Goal: Transaction & Acquisition: Purchase product/service

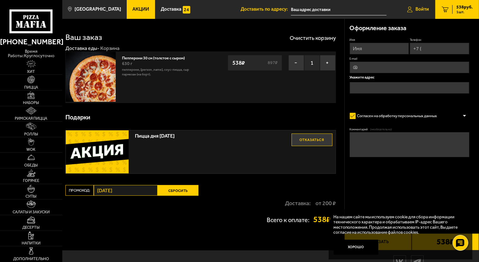
click at [411, 7] on icon at bounding box center [409, 10] width 5 height 6
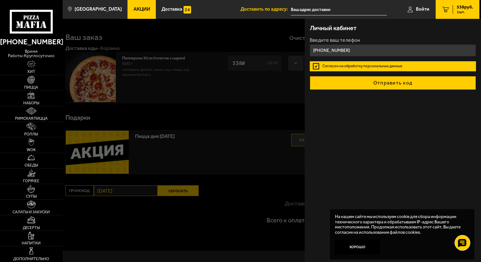
type input "+7 (981) 821-48-01"
click at [389, 87] on button "Отправить код" at bounding box center [392, 83] width 166 height 14
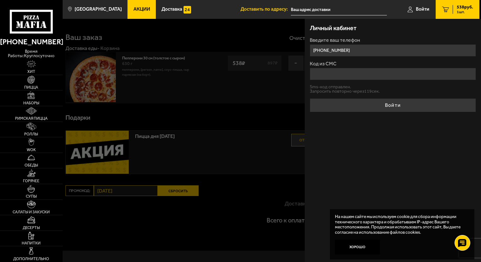
click at [364, 74] on input "Код из СМС" at bounding box center [392, 74] width 166 height 12
click at [363, 73] on input "Код из СМС" at bounding box center [392, 74] width 166 height 12
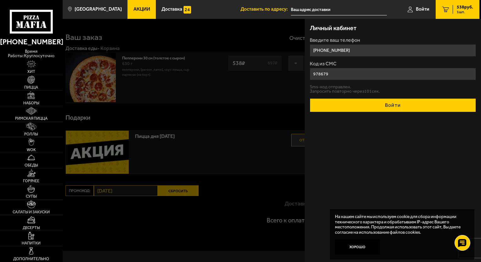
type input "978679"
click at [404, 109] on button "Войти" at bounding box center [392, 105] width 166 height 14
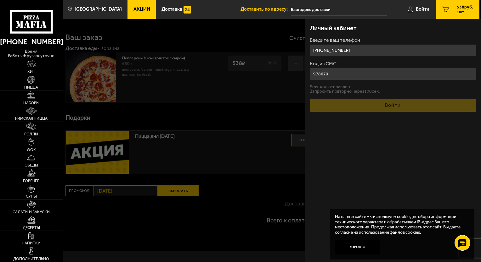
type input "+7 (981) 821-48-01"
type input "[STREET_ADDRESS]"
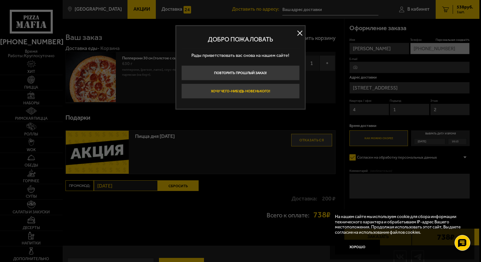
click at [264, 90] on button "Хочу чего-нибудь новенького!" at bounding box center [240, 91] width 118 height 15
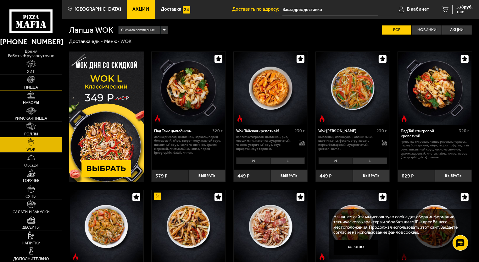
click at [37, 75] on link "Пицца" at bounding box center [31, 82] width 62 height 15
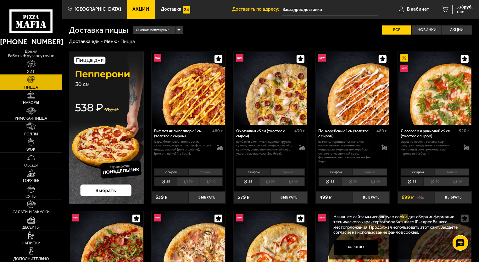
click at [37, 65] on link "Хит" at bounding box center [31, 66] width 62 height 15
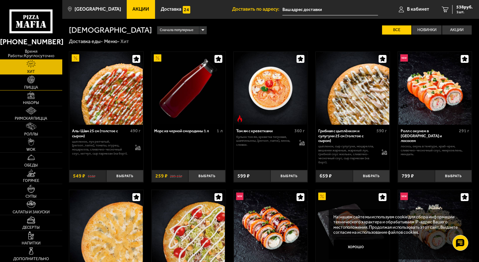
click at [29, 79] on img at bounding box center [31, 80] width 8 height 8
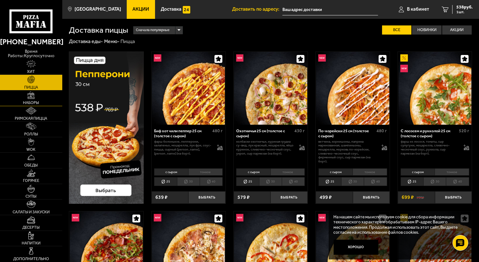
click at [38, 91] on link "Наборы" at bounding box center [31, 98] width 62 height 15
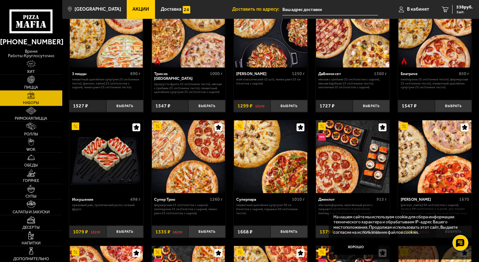
scroll to position [220, 0]
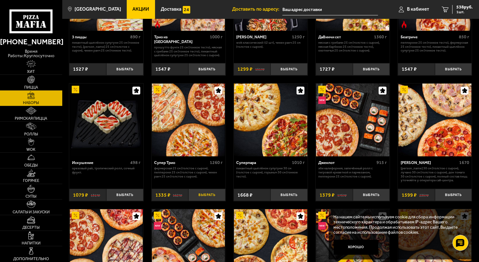
click at [210, 196] on button "Выбрать" at bounding box center [206, 195] width 37 height 12
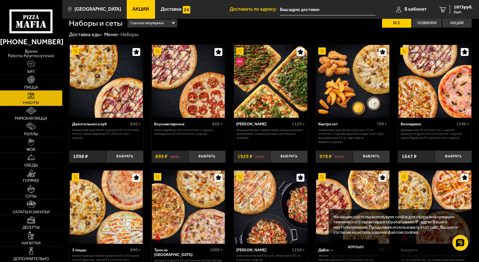
scroll to position [0, 0]
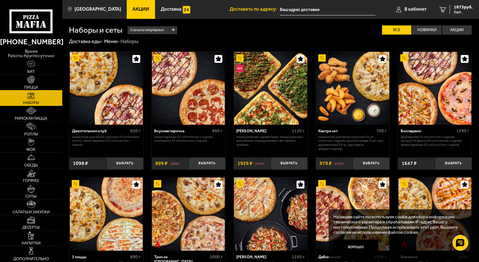
click at [50, 82] on link "Пицца" at bounding box center [31, 82] width 62 height 15
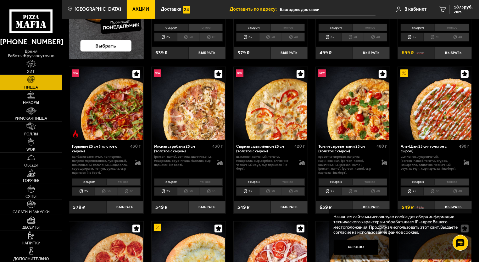
scroll to position [126, 0]
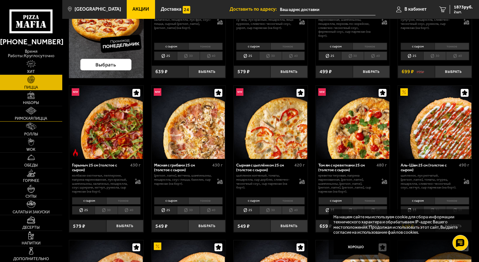
click at [34, 112] on link "Римская пицца" at bounding box center [31, 113] width 62 height 15
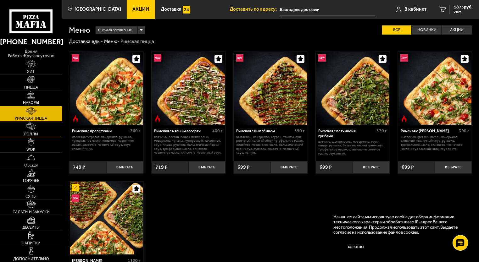
click at [36, 127] on img at bounding box center [31, 127] width 10 height 8
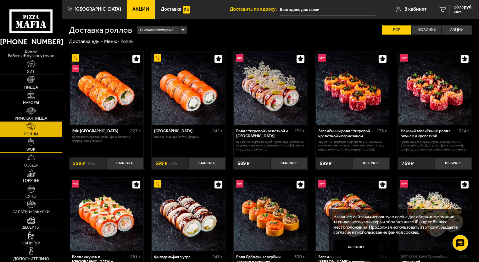
click at [40, 145] on link "WOK" at bounding box center [31, 144] width 62 height 15
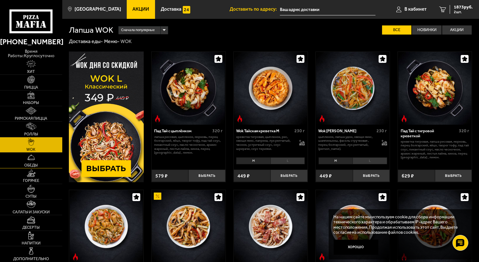
click at [47, 154] on link "Обеды" at bounding box center [31, 160] width 62 height 15
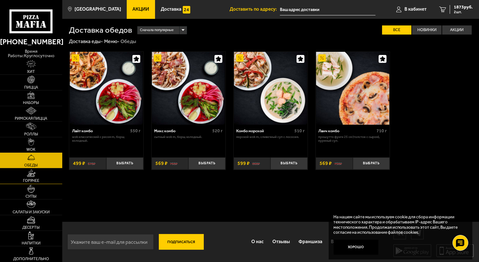
click at [43, 178] on link "Горячее" at bounding box center [31, 176] width 62 height 15
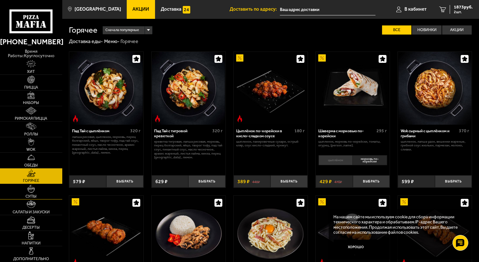
click at [29, 189] on img at bounding box center [31, 189] width 8 height 8
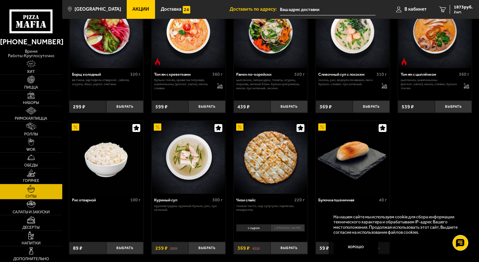
scroll to position [31, 0]
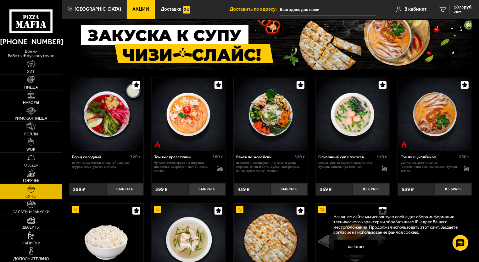
click at [31, 203] on img at bounding box center [31, 205] width 9 height 8
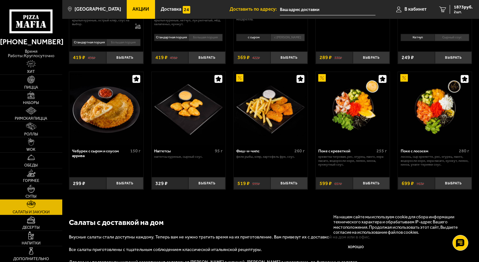
scroll to position [283, 0]
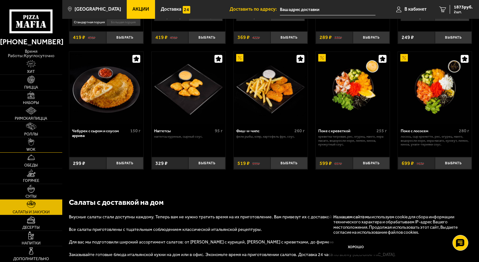
click at [36, 141] on link "WOK" at bounding box center [31, 144] width 62 height 15
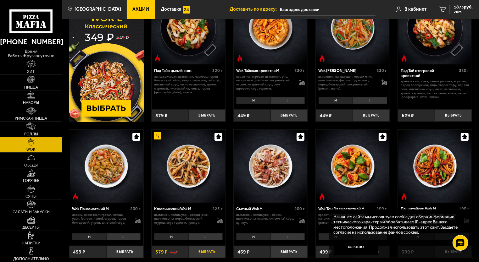
scroll to position [31, 0]
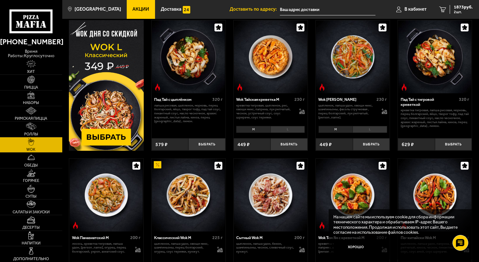
click at [103, 133] on img at bounding box center [106, 85] width 75 height 131
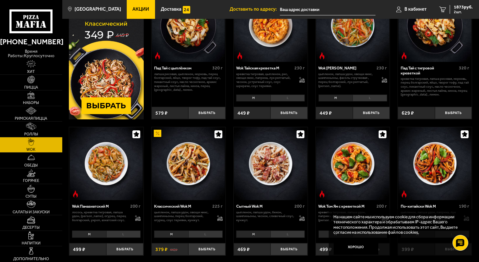
scroll to position [0, 0]
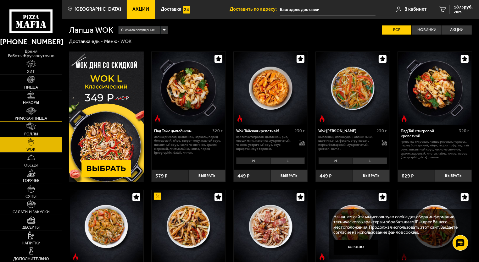
click at [53, 109] on link "Римская пицца" at bounding box center [31, 113] width 62 height 15
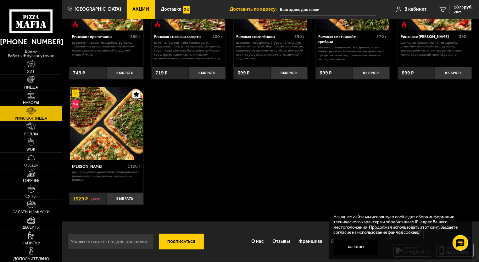
scroll to position [95, 0]
click at [31, 242] on span "Напитки" at bounding box center [31, 244] width 19 height 4
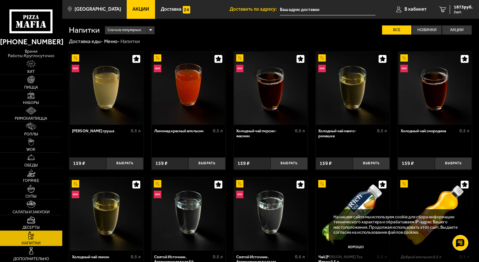
click at [40, 217] on link "Десерты" at bounding box center [31, 222] width 62 height 15
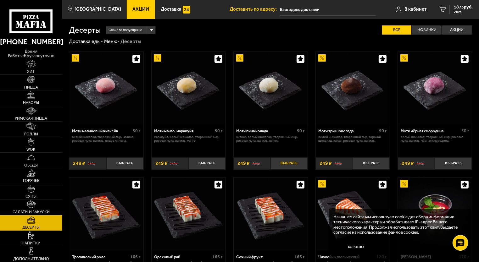
click at [281, 163] on button "Выбрать" at bounding box center [288, 164] width 37 height 12
click at [464, 10] on span "4 шт." at bounding box center [463, 12] width 19 height 4
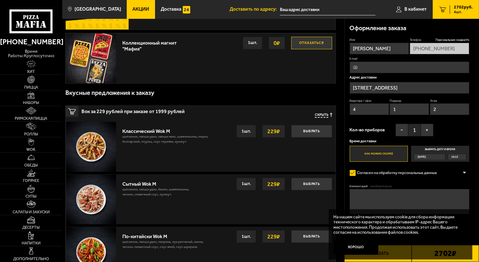
scroll to position [94, 0]
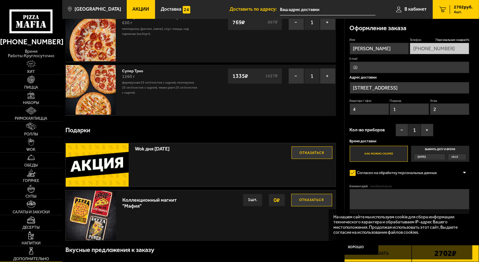
click at [37, 251] on link "Дополнительно" at bounding box center [31, 254] width 62 height 15
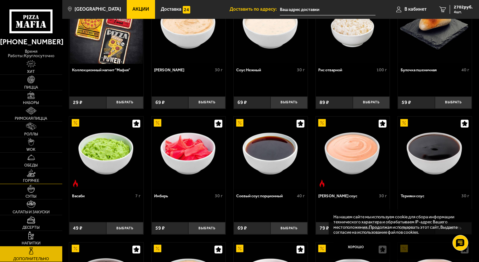
scroll to position [60, 0]
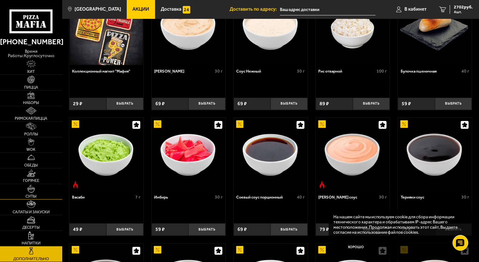
click at [29, 188] on img at bounding box center [31, 189] width 8 height 8
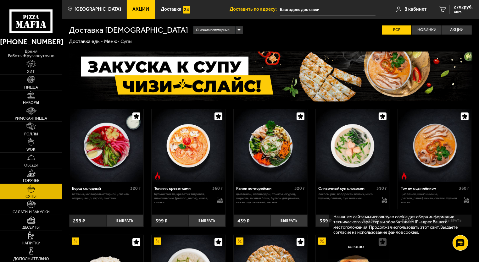
click at [29, 175] on img at bounding box center [31, 174] width 8 height 8
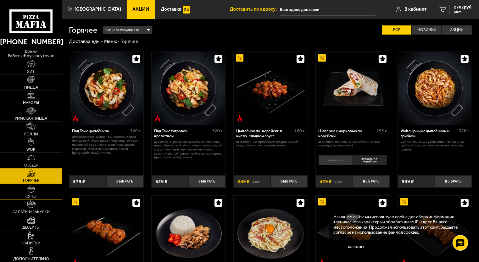
click at [29, 195] on span "Супы" at bounding box center [30, 197] width 11 height 4
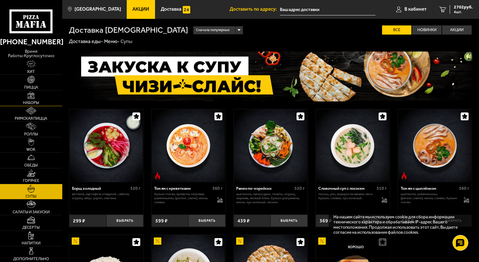
click at [43, 99] on link "Наборы" at bounding box center [31, 98] width 62 height 15
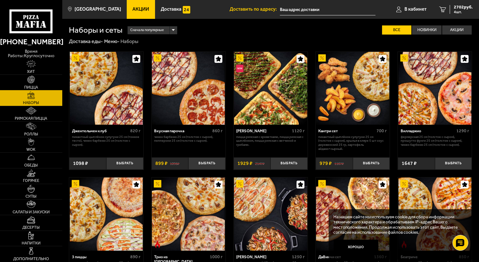
click at [39, 81] on link "Пицца" at bounding box center [31, 82] width 62 height 15
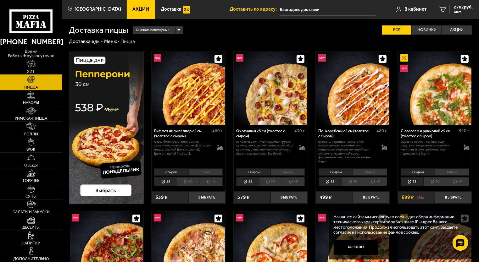
click at [50, 59] on link "Хит" at bounding box center [31, 66] width 62 height 15
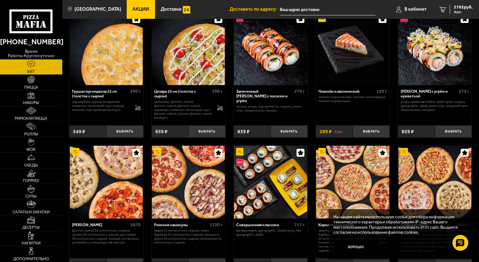
scroll to position [245, 0]
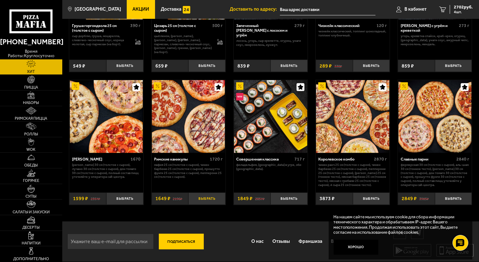
click at [198, 198] on button "Выбрать" at bounding box center [206, 199] width 37 height 12
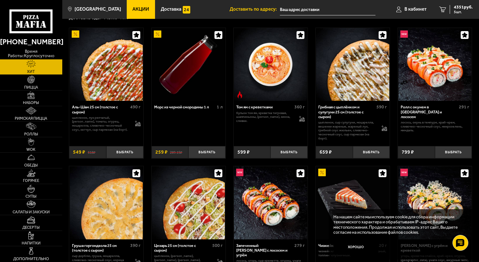
scroll to position [0, 0]
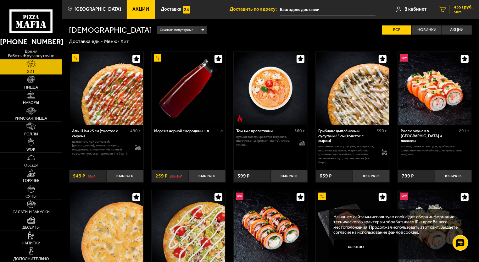
click at [453, 8] on div "4351 руб. 5 шт." at bounding box center [461, 9] width 23 height 9
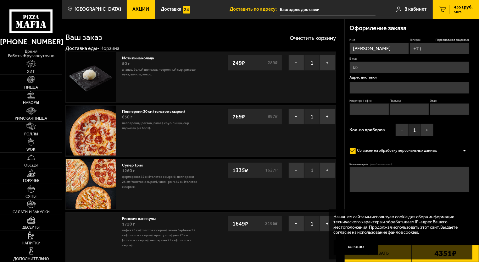
type input "+7 (981) 821-48-01"
type input "[STREET_ADDRESS]"
type input "4"
type input "1"
type input "2"
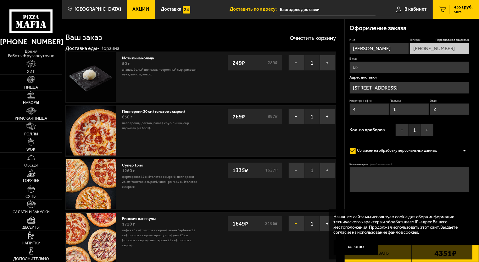
click at [300, 222] on button "−" at bounding box center [296, 224] width 16 height 16
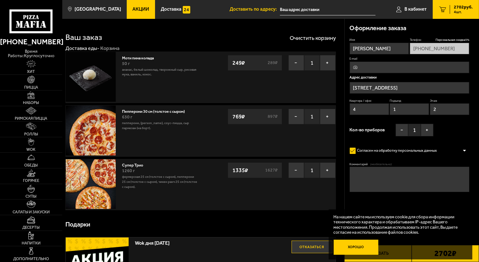
click at [372, 248] on button "Хорошо" at bounding box center [356, 247] width 45 height 15
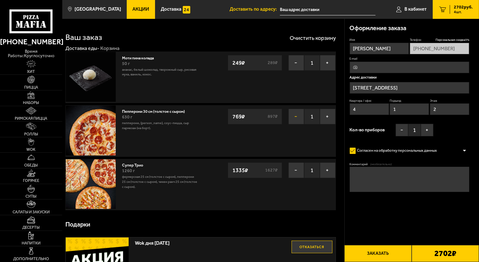
click at [298, 112] on button "−" at bounding box center [296, 117] width 16 height 16
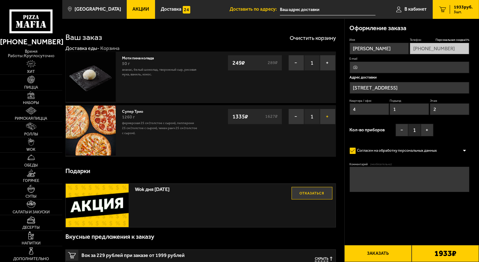
click at [331, 122] on button "+" at bounding box center [328, 117] width 16 height 16
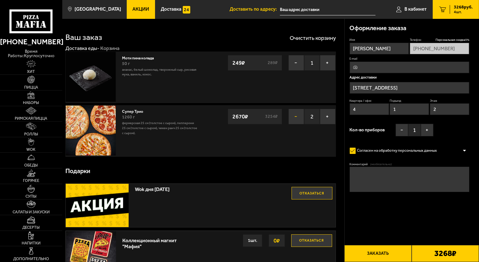
click at [293, 116] on button "−" at bounding box center [296, 117] width 16 height 16
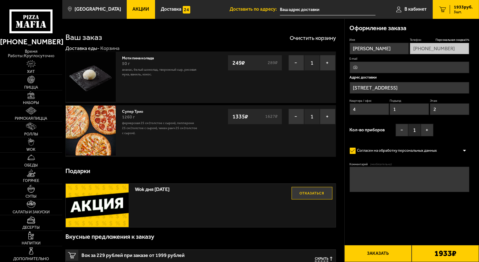
click at [377, 61] on fieldset "E-mail" at bounding box center [410, 65] width 120 height 17
click at [373, 67] on input "E-mail" at bounding box center [410, 68] width 120 height 12
type input "Tguseinova24@mail.ru"
click at [399, 129] on button "−" at bounding box center [402, 130] width 13 height 13
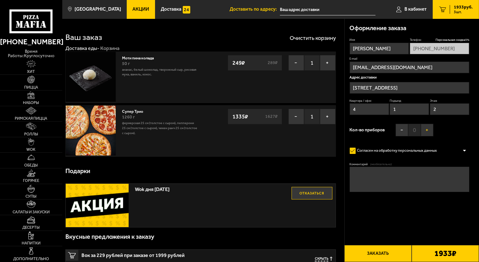
click at [433, 129] on button "+" at bounding box center [427, 130] width 13 height 13
click at [426, 131] on button "+" at bounding box center [427, 130] width 13 height 13
click at [292, 62] on button "−" at bounding box center [296, 63] width 16 height 16
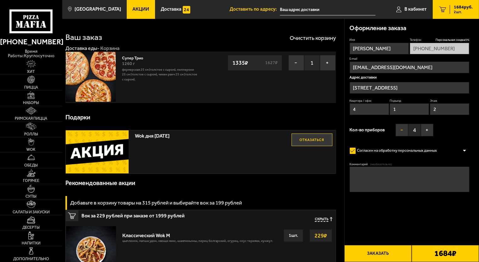
click at [399, 133] on button "−" at bounding box center [402, 130] width 13 height 13
click at [186, 70] on p "Фермерская 25 см (толстое с сыром), Пепперони 25 см (толстое с сыром), Чикен Ра…" at bounding box center [159, 74] width 75 height 15
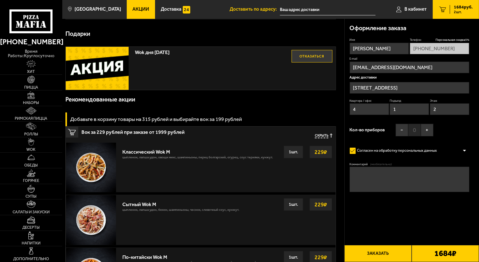
scroll to position [31, 0]
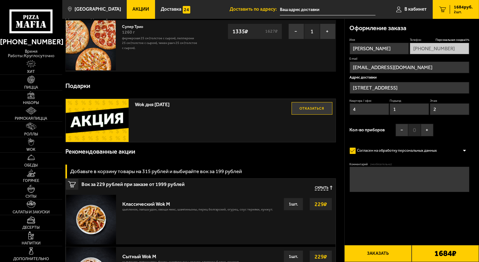
click at [311, 106] on button "Отказаться" at bounding box center [312, 108] width 41 height 13
click at [311, 106] on button "Выбрать" at bounding box center [312, 108] width 41 height 13
click at [144, 129] on div "Wok дня понедельник Отказаться" at bounding box center [201, 120] width 270 height 43
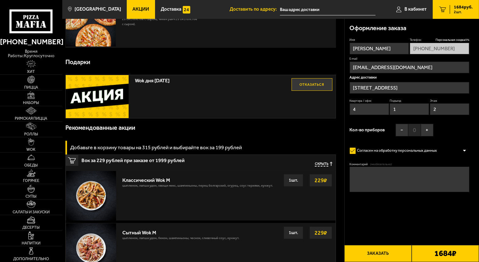
scroll to position [0, 0]
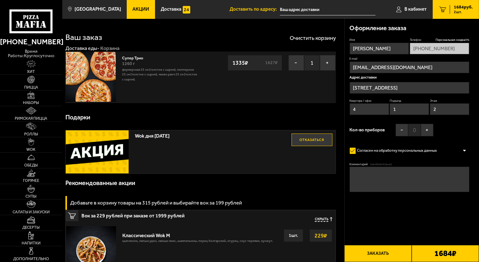
click at [156, 158] on div "Wok дня понедельник Отказаться" at bounding box center [201, 152] width 270 height 43
click at [326, 142] on button "Отказаться" at bounding box center [312, 140] width 41 height 13
click at [326, 142] on button "Выбрать" at bounding box center [312, 140] width 41 height 13
click at [105, 153] on img at bounding box center [97, 152] width 63 height 43
click at [153, 141] on div "Wok дня понедельник Отказаться" at bounding box center [201, 152] width 270 height 43
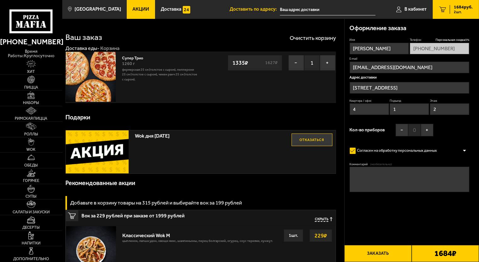
click at [440, 253] on b "1684 ₽" at bounding box center [445, 254] width 22 height 8
click at [379, 254] on button "Заказать" at bounding box center [377, 253] width 67 height 17
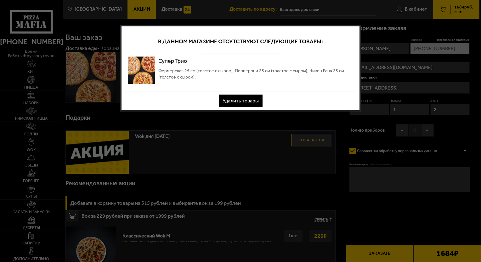
click at [234, 117] on div at bounding box center [240, 131] width 481 height 262
click at [259, 101] on button "Удалить товары" at bounding box center [241, 101] width 44 height 13
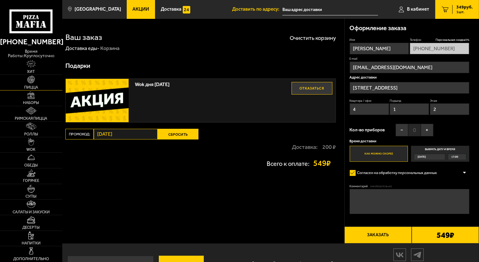
click at [44, 83] on link "Пицца" at bounding box center [31, 82] width 62 height 15
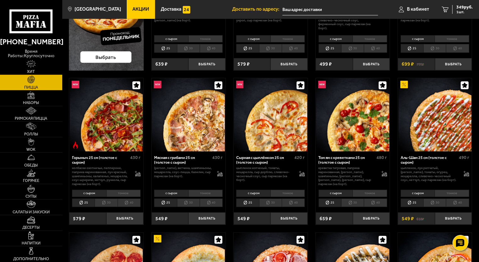
scroll to position [157, 0]
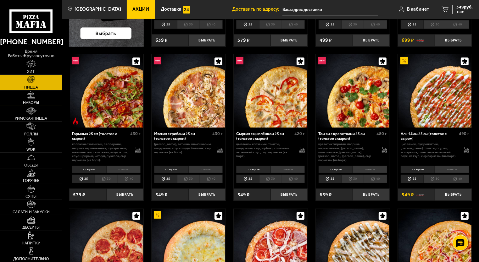
click at [14, 94] on link "Наборы" at bounding box center [31, 98] width 62 height 15
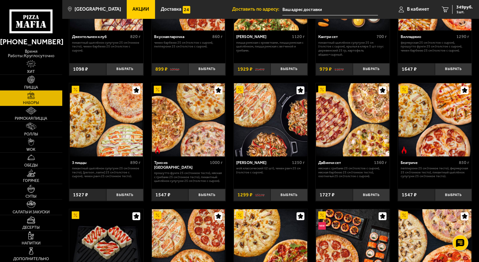
scroll to position [126, 0]
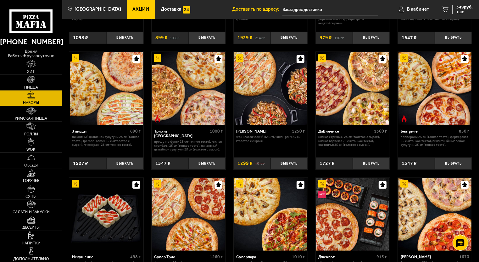
click at [434, 114] on img at bounding box center [434, 88] width 73 height 73
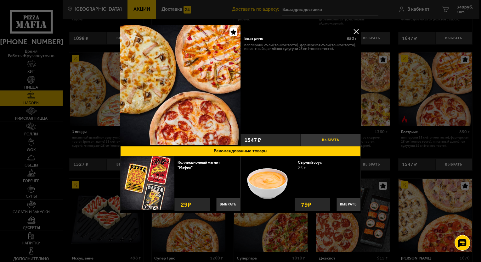
click at [323, 134] on button "Выбрать" at bounding box center [330, 140] width 60 height 12
click at [357, 31] on button at bounding box center [355, 31] width 9 height 9
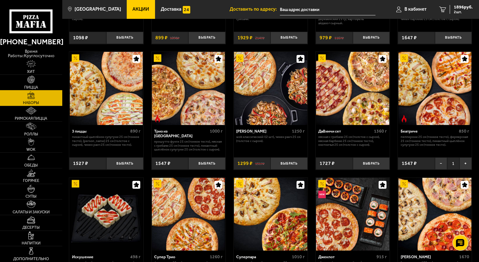
click at [54, 75] on link "Пицца" at bounding box center [31, 82] width 62 height 15
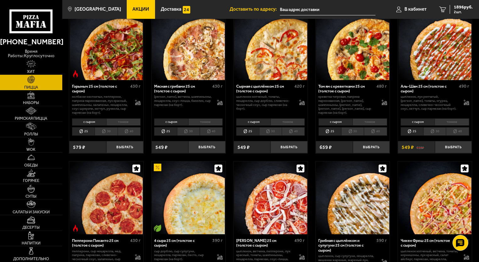
scroll to position [220, 0]
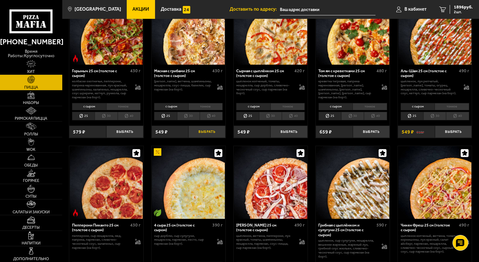
click at [197, 133] on button "Выбрать" at bounding box center [206, 132] width 37 height 12
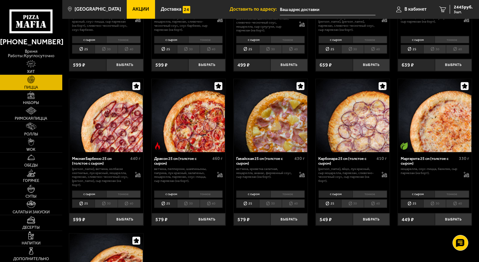
scroll to position [912, 0]
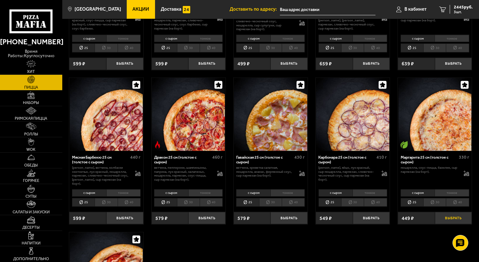
click at [446, 212] on button "Выбрать" at bounding box center [453, 218] width 37 height 12
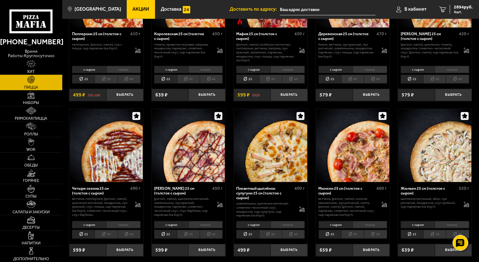
scroll to position [629, 0]
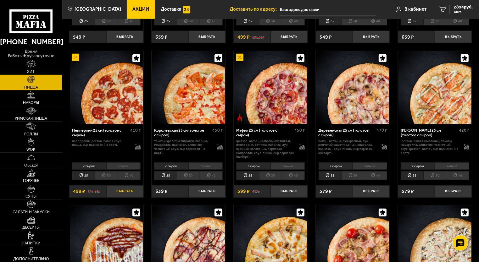
click at [126, 196] on button "Выбрать" at bounding box center [124, 192] width 37 height 12
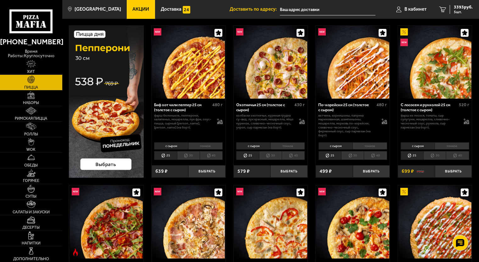
scroll to position [0, 0]
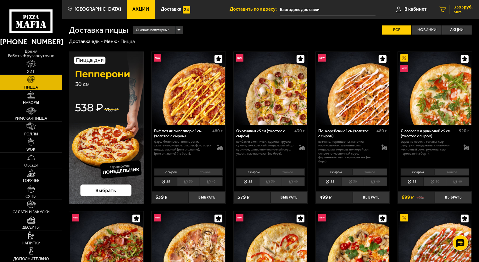
click at [462, 7] on span "3393 руб." at bounding box center [463, 7] width 19 height 4
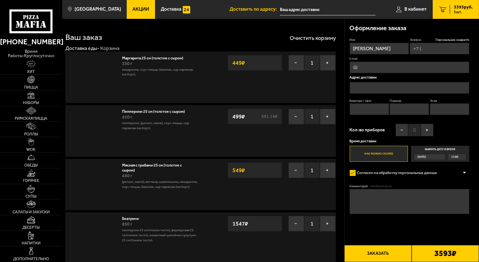
type input "+7 (981) 821-48-01"
type input "[STREET_ADDRESS]"
type input "4"
type input "1"
type input "2"
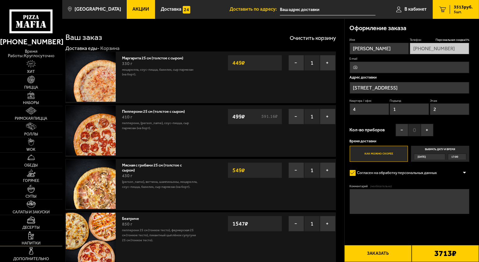
click at [35, 242] on span "Напитки" at bounding box center [31, 244] width 19 height 4
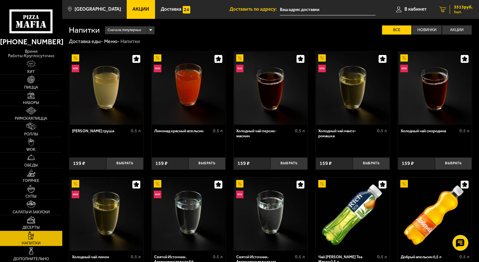
click at [459, 10] on span "5 шт." at bounding box center [463, 12] width 19 height 4
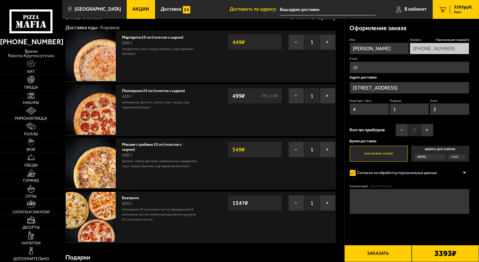
scroll to position [31, 0]
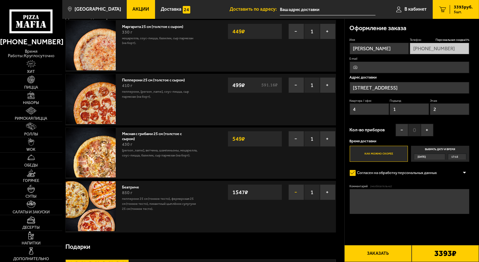
click at [293, 192] on button "−" at bounding box center [296, 193] width 16 height 16
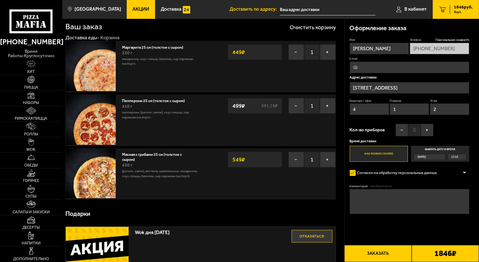
scroll to position [0, 0]
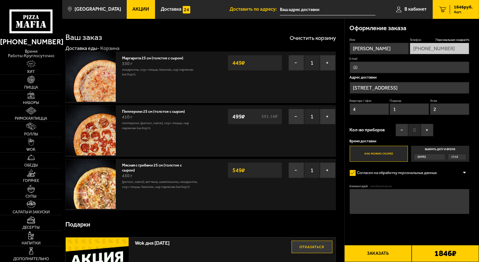
click at [92, 167] on img at bounding box center [91, 184] width 50 height 50
click at [100, 179] on img at bounding box center [91, 184] width 50 height 50
click at [164, 123] on p "пепперони, [PERSON_NAME], соус-пицца, сыр пармезан (на борт)." at bounding box center [159, 126] width 75 height 10
click at [242, 118] on strong "499 ₽" at bounding box center [239, 117] width 16 height 12
click at [260, 118] on div "499 ₽ 591.16 ₽" at bounding box center [255, 117] width 54 height 16
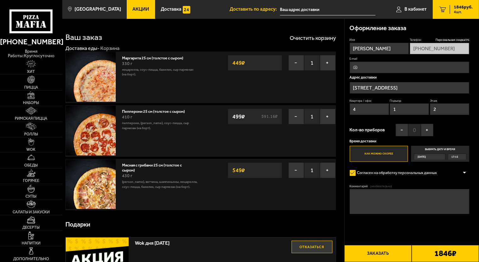
click at [102, 137] on img at bounding box center [91, 131] width 50 height 50
click at [36, 76] on link "Пицца" at bounding box center [31, 82] width 62 height 15
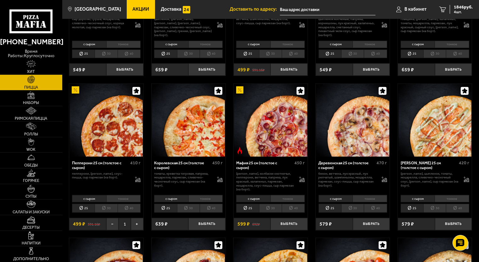
scroll to position [598, 0]
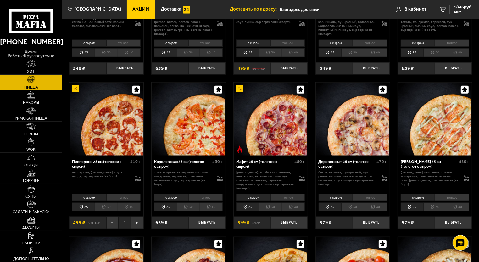
click at [113, 200] on li "тонкое" at bounding box center [123, 197] width 34 height 7
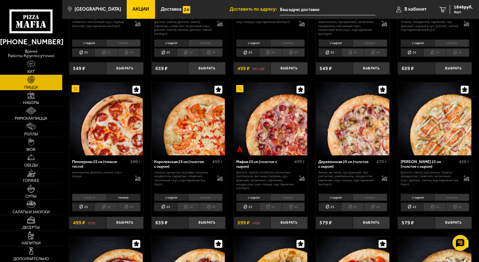
click at [87, 198] on li "с сыром" at bounding box center [89, 197] width 34 height 7
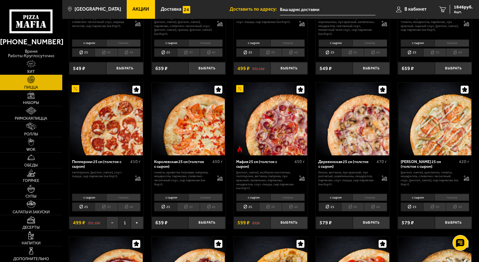
click at [115, 197] on li "тонкое" at bounding box center [123, 197] width 34 height 7
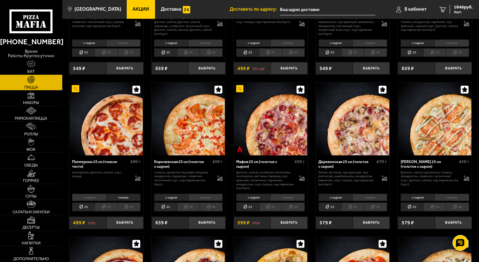
click at [96, 197] on li "с сыром" at bounding box center [89, 197] width 34 height 7
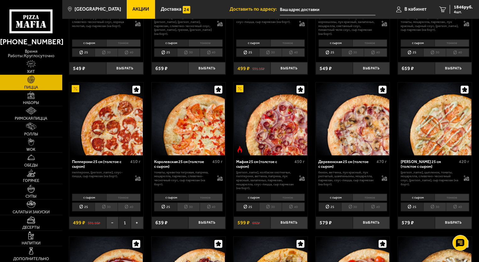
click at [131, 197] on li "тонкое" at bounding box center [123, 197] width 34 height 7
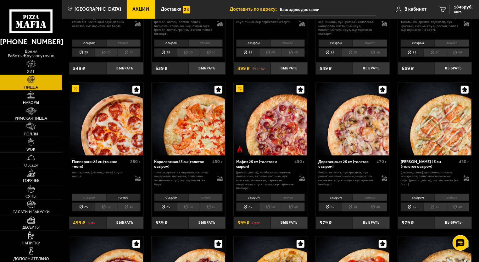
click at [102, 196] on li "с сыром" at bounding box center [89, 197] width 34 height 7
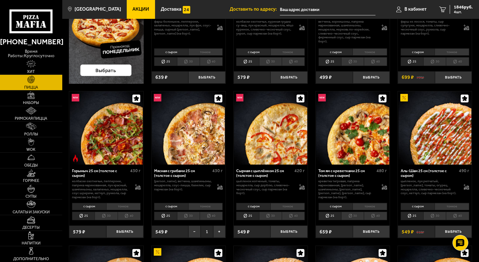
scroll to position [157, 0]
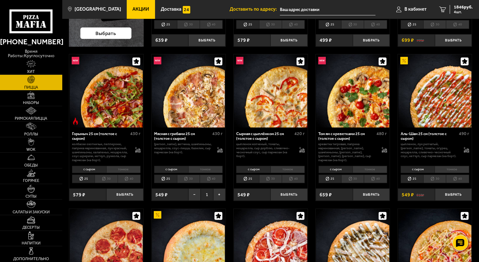
click at [200, 167] on li "тонкое" at bounding box center [205, 169] width 34 height 7
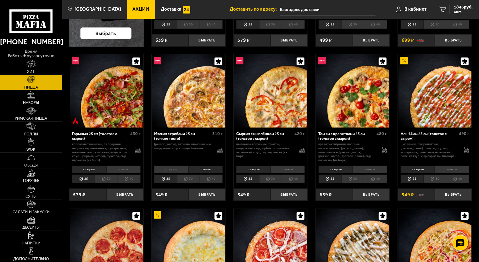
click at [169, 167] on li "с сыром" at bounding box center [171, 169] width 34 height 7
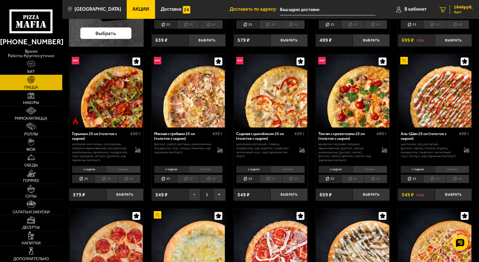
click at [462, 10] on span "4 шт." at bounding box center [463, 12] width 19 height 4
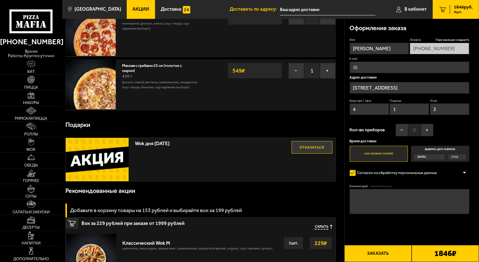
scroll to position [63, 0]
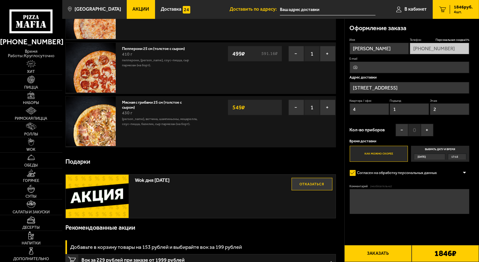
click at [120, 199] on img at bounding box center [97, 196] width 63 height 43
click at [175, 188] on div "Wok дня понедельник Отказаться" at bounding box center [201, 196] width 270 height 43
click at [318, 187] on button "Отказаться" at bounding box center [312, 184] width 41 height 13
click at [320, 183] on button "Выбрать" at bounding box center [312, 184] width 41 height 13
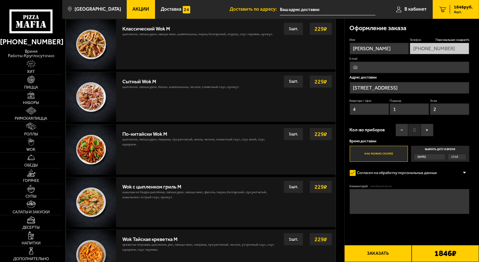
scroll to position [189, 0]
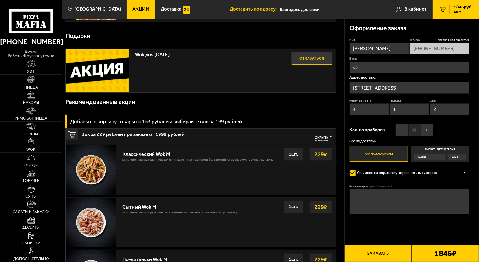
click at [319, 138] on span "Скрыть" at bounding box center [322, 138] width 14 height 5
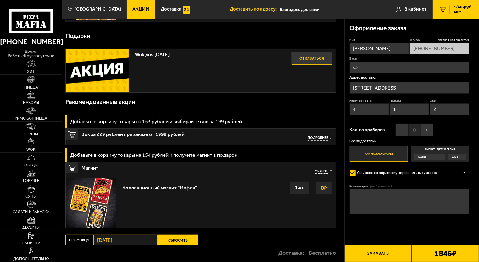
click at [320, 186] on strong "0 ₽" at bounding box center [323, 188] width 9 height 12
click at [298, 186] on div "1 шт." at bounding box center [300, 188] width 20 height 13
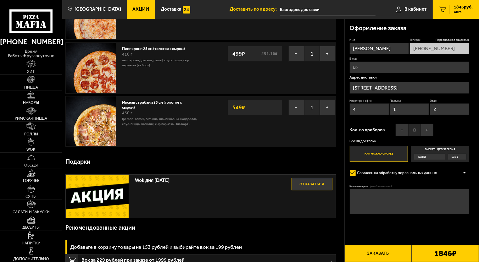
scroll to position [31, 0]
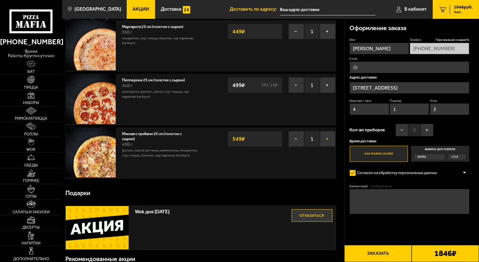
click at [326, 138] on button "+" at bounding box center [328, 139] width 16 height 16
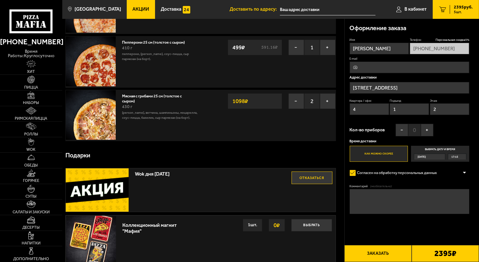
scroll to position [94, 0]
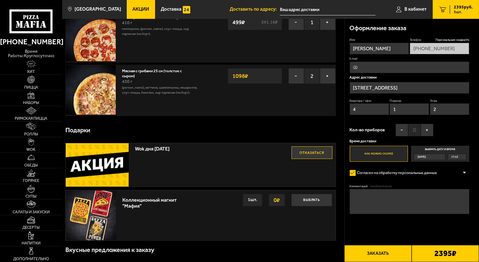
click at [293, 67] on div "− 2 + 1098 ₽" at bounding box center [282, 74] width 108 height 19
click at [293, 73] on button "−" at bounding box center [296, 76] width 16 height 16
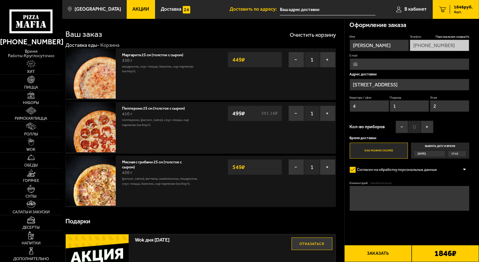
scroll to position [0, 0]
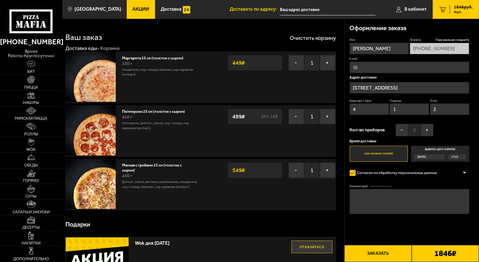
click at [88, 87] on img at bounding box center [91, 77] width 50 height 50
click at [293, 62] on button "−" at bounding box center [296, 63] width 16 height 16
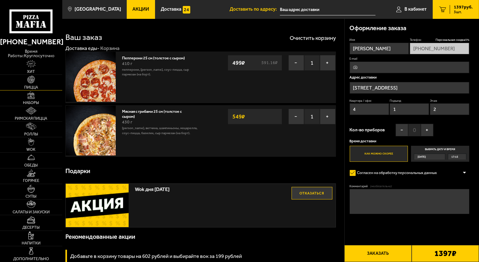
click at [35, 86] on span "Пицца" at bounding box center [31, 88] width 14 height 4
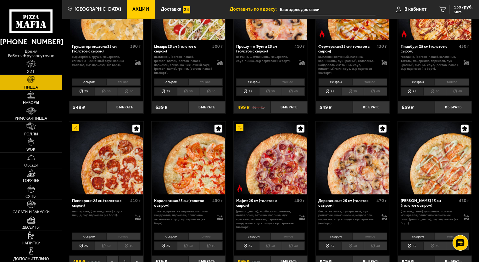
scroll to position [566, 0]
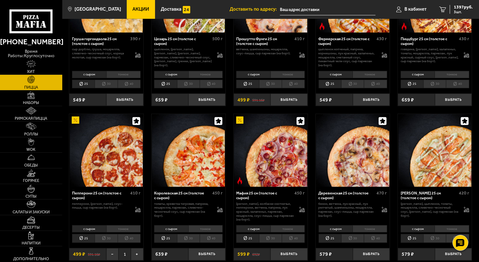
click at [451, 143] on img at bounding box center [434, 150] width 73 height 73
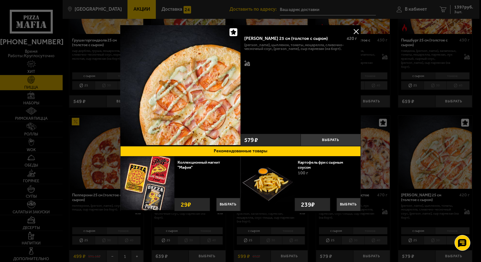
click at [356, 31] on button at bounding box center [355, 31] width 9 height 9
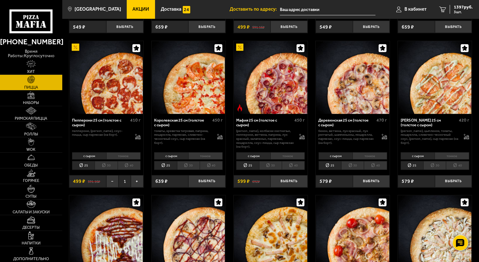
scroll to position [629, 0]
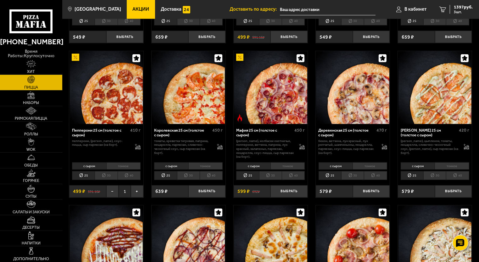
click at [350, 96] on img at bounding box center [352, 87] width 73 height 73
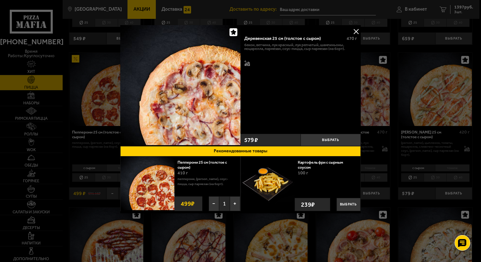
click at [357, 31] on button at bounding box center [355, 31] width 9 height 9
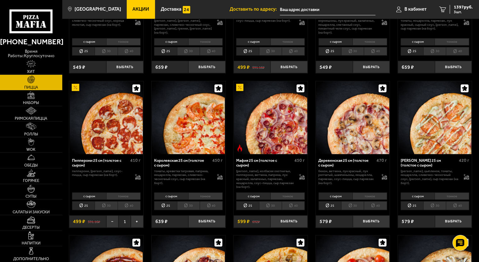
scroll to position [598, 0]
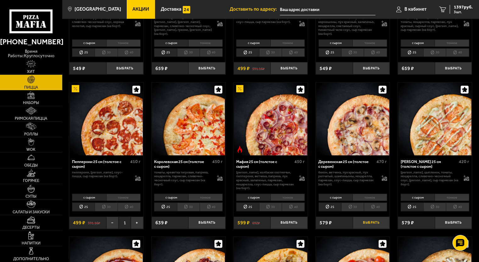
click at [365, 226] on button "Выбрать" at bounding box center [371, 223] width 37 height 12
click at [443, 9] on icon "4" at bounding box center [442, 10] width 7 height 6
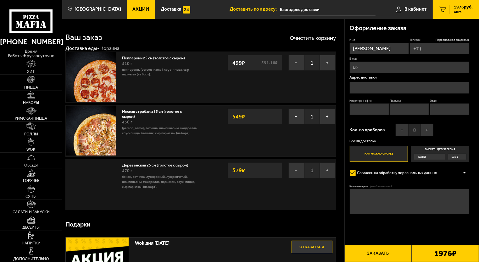
type input "+7 (981) 821-48-01"
type input "[STREET_ADDRESS]"
type input "4"
type input "1"
type input "2"
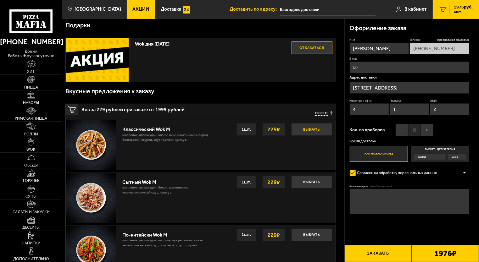
scroll to position [189, 0]
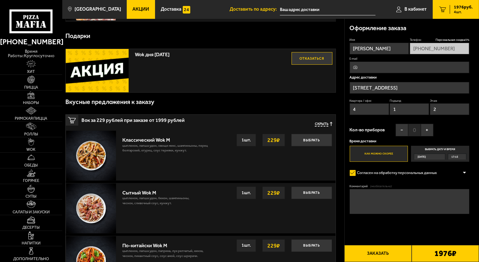
click at [321, 125] on span "Скрыть" at bounding box center [322, 124] width 14 height 5
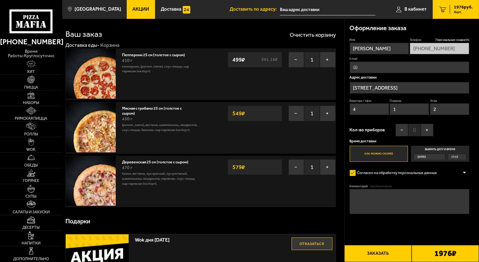
scroll to position [0, 0]
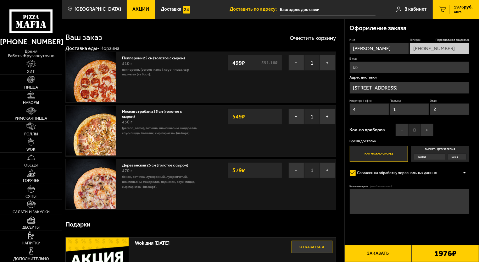
click at [371, 195] on textarea "Комментарий (необязательно)" at bounding box center [410, 201] width 120 height 25
type textarea "Подъезд ближе к метро"
click at [425, 132] on button "+" at bounding box center [427, 130] width 13 height 13
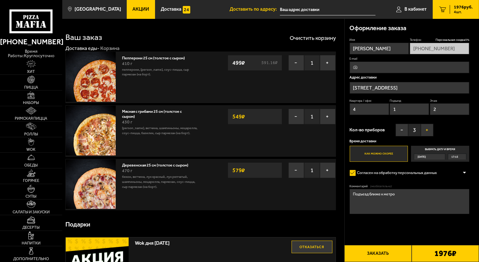
click at [425, 132] on button "+" at bounding box center [427, 130] width 13 height 13
click at [401, 131] on button "−" at bounding box center [402, 130] width 13 height 13
click at [385, 70] on input "E-mail" at bounding box center [410, 68] width 120 height 12
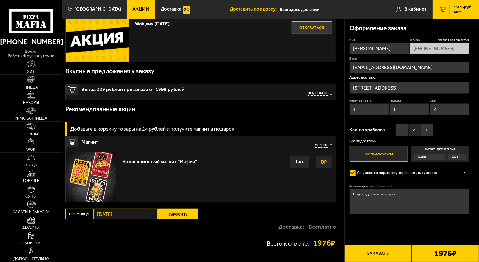
scroll to position [271, 0]
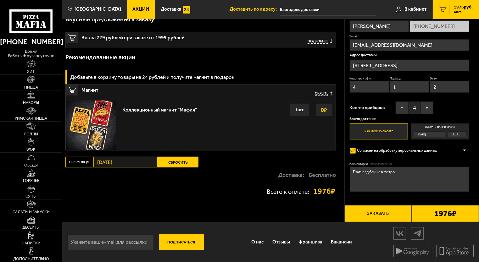
click at [380, 216] on button "Заказать" at bounding box center [377, 213] width 67 height 17
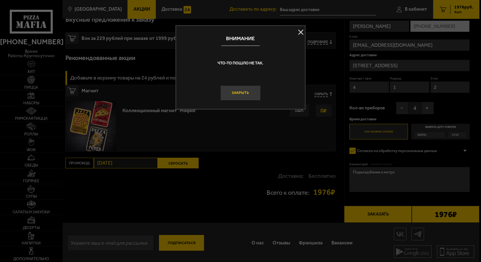
click at [243, 91] on button "Закрыть" at bounding box center [240, 93] width 40 height 15
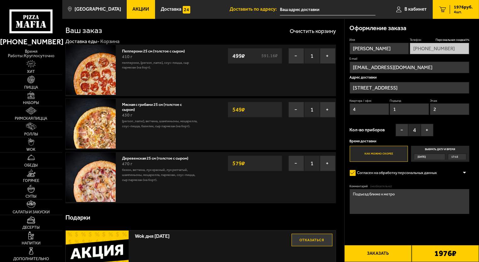
scroll to position [0, 0]
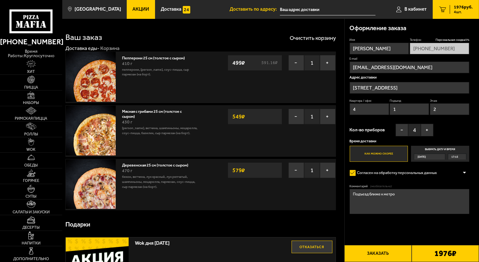
click at [421, 68] on input "Tguseinova24@mail.ru" at bounding box center [410, 68] width 120 height 12
type input "Tguseinova24@mail.ru"
click at [377, 257] on button "Заказать" at bounding box center [377, 253] width 67 height 17
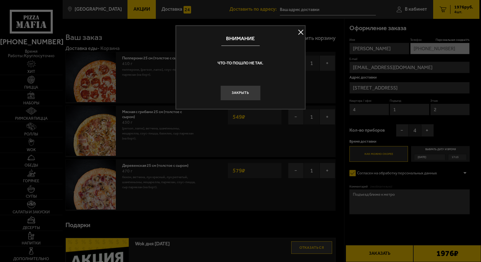
click at [298, 33] on button at bounding box center [300, 32] width 9 height 9
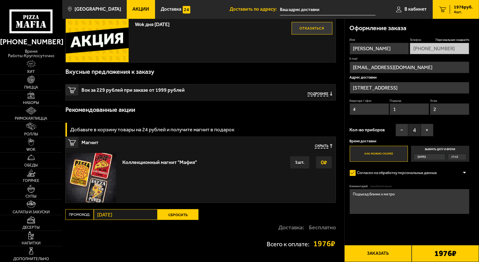
scroll to position [271, 0]
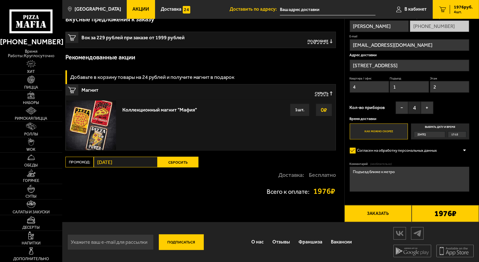
click at [441, 217] on b "1976 ₽" at bounding box center [445, 214] width 22 height 8
click at [404, 216] on button "Заказать" at bounding box center [377, 213] width 67 height 17
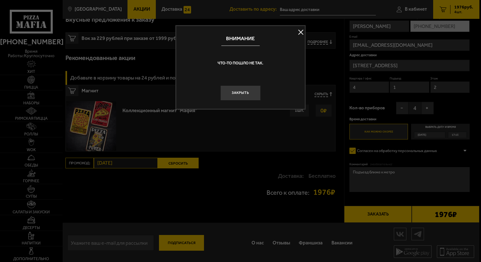
drag, startPoint x: 404, startPoint y: 216, endPoint x: 393, endPoint y: 213, distance: 11.1
click at [404, 215] on div at bounding box center [240, 131] width 481 height 262
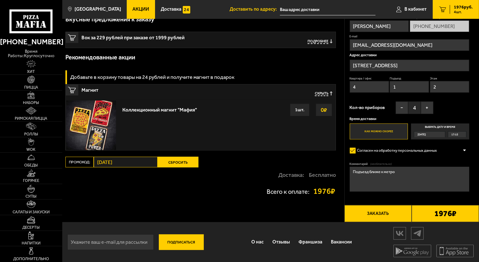
click at [197, 161] on button "Сбросить" at bounding box center [178, 162] width 41 height 11
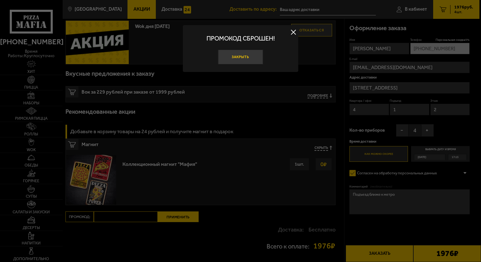
click at [250, 55] on button "Закрыть" at bounding box center [240, 57] width 45 height 15
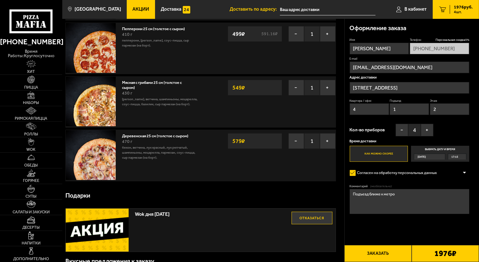
scroll to position [177, 0]
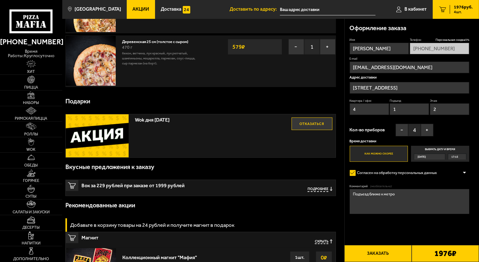
click at [303, 120] on button "Отказаться" at bounding box center [312, 124] width 41 height 13
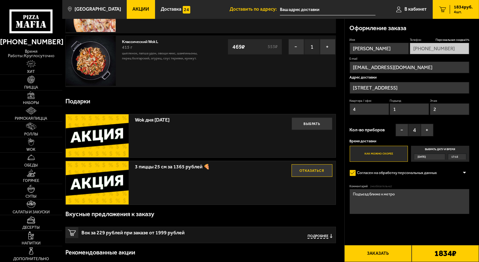
click at [397, 251] on button "Заказать" at bounding box center [377, 253] width 67 height 17
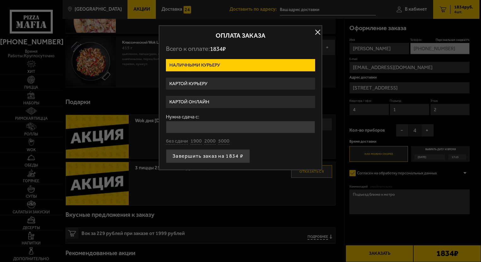
click at [317, 31] on button "button" at bounding box center [317, 32] width 9 height 9
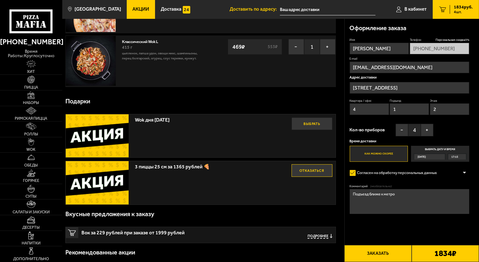
click at [313, 121] on button "Выбрать" at bounding box center [312, 124] width 41 height 13
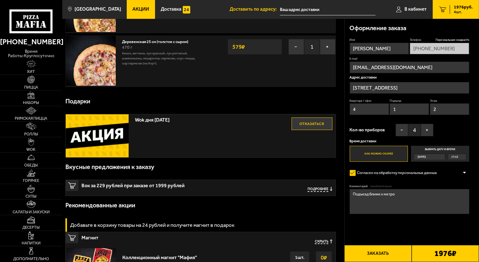
click at [381, 255] on button "Заказать" at bounding box center [377, 253] width 67 height 17
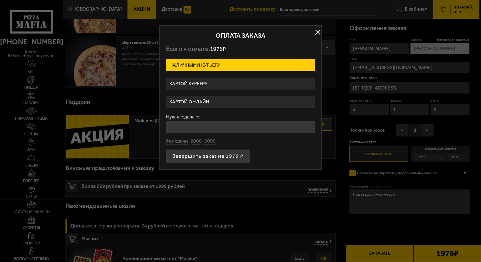
click at [316, 31] on button "button" at bounding box center [317, 32] width 9 height 9
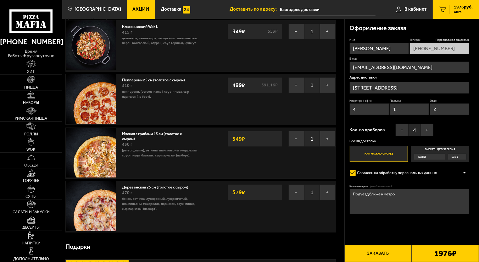
scroll to position [0, 0]
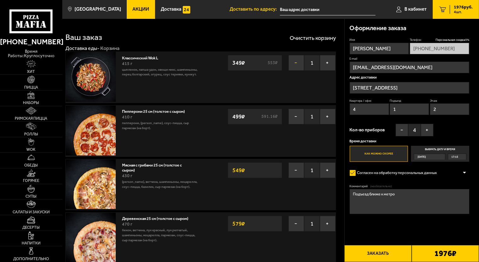
click at [293, 61] on button "−" at bounding box center [296, 63] width 16 height 16
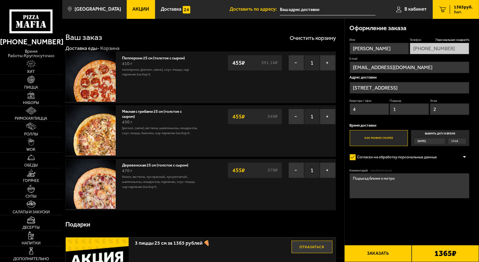
click at [389, 251] on button "Заказать" at bounding box center [377, 253] width 67 height 17
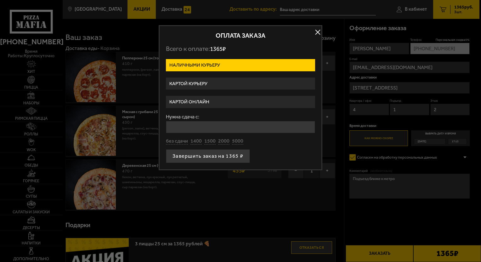
click at [198, 81] on label "Картой курьеру" at bounding box center [240, 84] width 149 height 12
click at [0, 0] on input "Картой курьеру" at bounding box center [0, 0] width 0 height 0
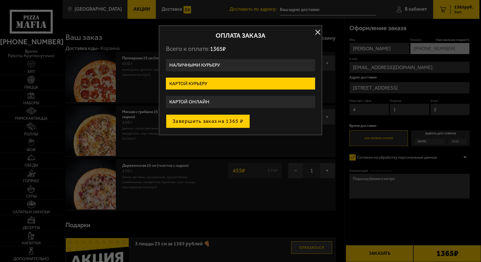
click at [188, 118] on button "Завершить заказ на 1365 ₽" at bounding box center [208, 121] width 84 height 14
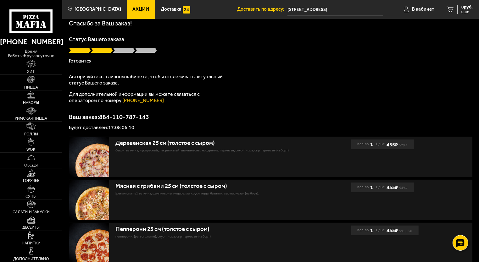
scroll to position [87, 0]
